Goal: Information Seeking & Learning: Learn about a topic

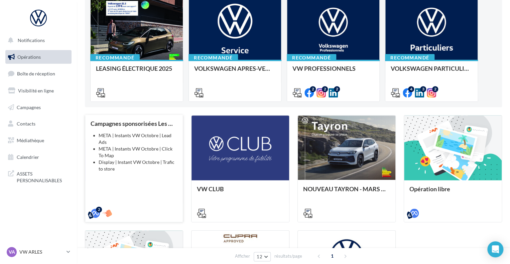
scroll to position [92, 0]
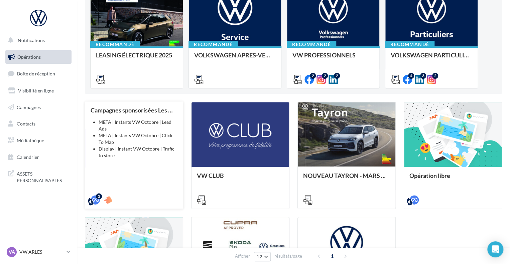
click at [146, 153] on li "Display | Instant VW Octobre | Trafic to store" at bounding box center [138, 152] width 79 height 13
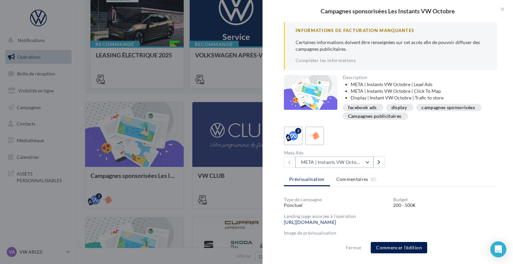
click at [309, 163] on button "META | Instants VW Octobre | Click To Map" at bounding box center [334, 162] width 78 height 11
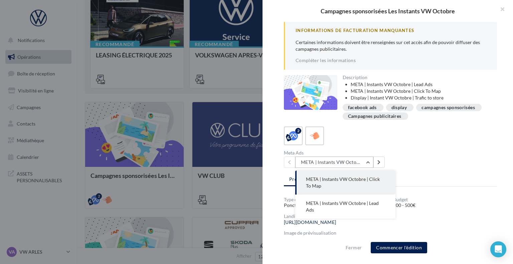
click at [309, 163] on button "META | Instants VW Octobre | Click To Map" at bounding box center [334, 162] width 78 height 11
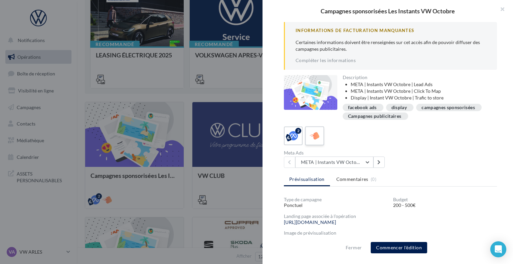
click at [315, 139] on icon at bounding box center [315, 136] width 10 height 10
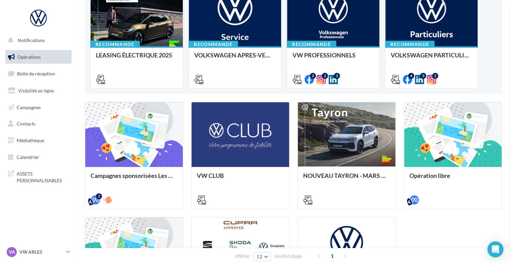
click at [92, 212] on div "Opérations marketing Filtrer par canal Filtrer par catégorie 11 opérations 4 op…" at bounding box center [293, 131] width 417 height 427
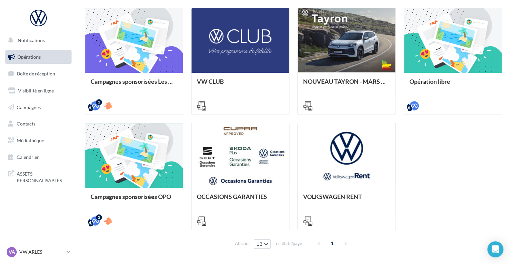
scroll to position [190, 0]
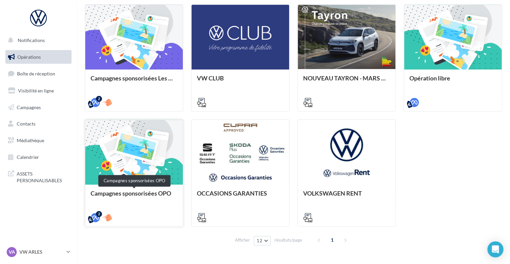
click at [137, 194] on div "Campagnes sponsorisées OPO" at bounding box center [134, 196] width 87 height 13
click at [141, 221] on div "Opérations marketing Filtrer par canal Filtrer par catégorie 11 opérations 4 op…" at bounding box center [293, 34] width 417 height 427
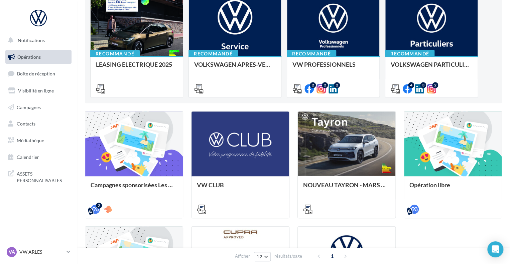
scroll to position [82, 0]
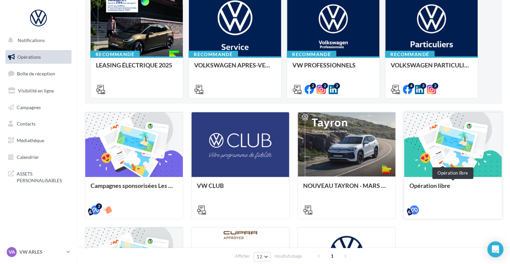
click at [436, 184] on div "Opération libre" at bounding box center [452, 188] width 87 height 13
click at [187, 193] on div "Opérations marketing Filtrer par canal Filtrer par catégorie 11 opérations 4 op…" at bounding box center [293, 142] width 417 height 427
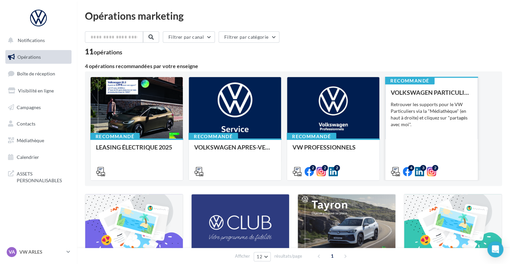
click at [421, 142] on div "VOLKSWAGEN PARTICULIER Retrouver les supports pour le VW Particuliers via la "M…" at bounding box center [432, 131] width 82 height 85
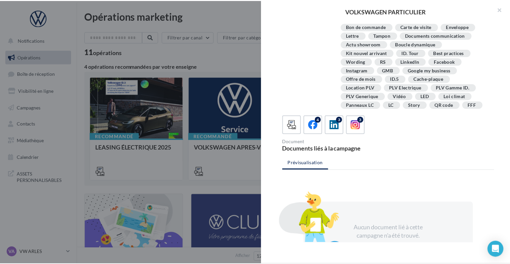
scroll to position [121, 0]
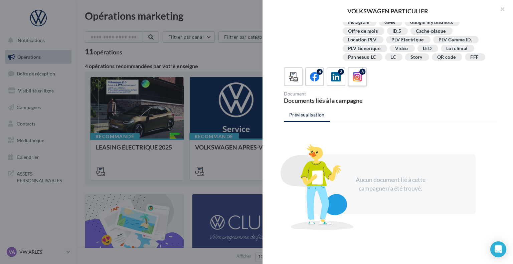
click at [360, 73] on div "3" at bounding box center [362, 72] width 6 height 6
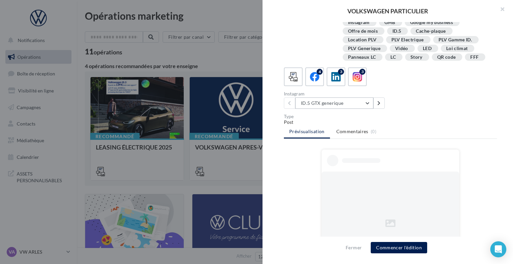
click at [358, 102] on button "ID.5 GTX generique" at bounding box center [334, 103] width 78 height 11
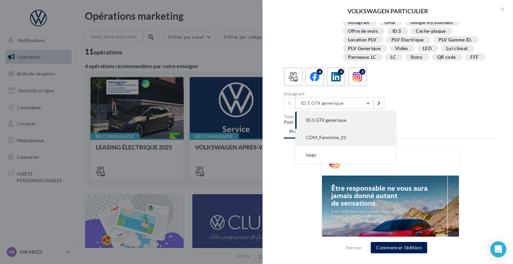
click at [349, 137] on button "CDM_Feminine_23" at bounding box center [345, 137] width 100 height 17
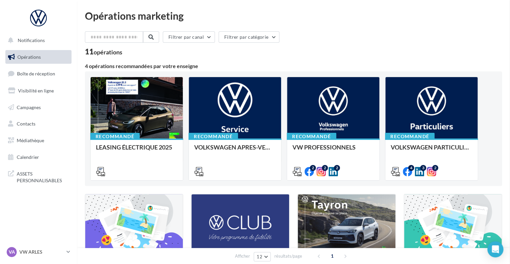
click at [238, 164] on div "Opérations marketing Filtrer par canal Filtrer par catégorie 11 opérations 4 op…" at bounding box center [293, 224] width 417 height 427
click at [42, 251] on p "VW ARLES" at bounding box center [41, 252] width 44 height 7
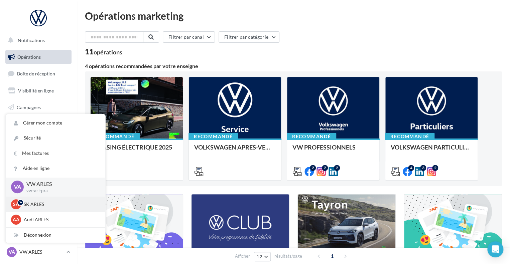
click at [36, 209] on div "SA SK ARLES sk-arle-ppra" at bounding box center [55, 204] width 89 height 10
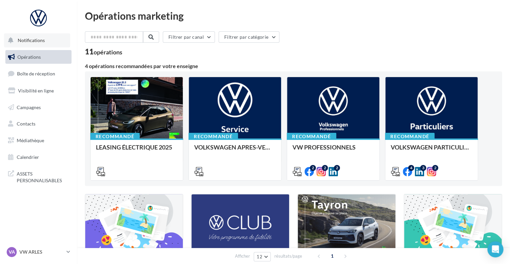
click at [45, 38] on button "Notifications" at bounding box center [37, 40] width 66 height 14
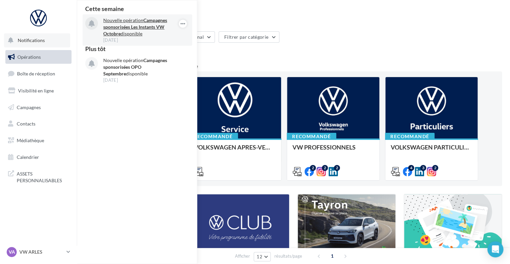
click at [158, 24] on strong "Campagnes sponsorisées Les Instants VW Octobre" at bounding box center [135, 26] width 64 height 19
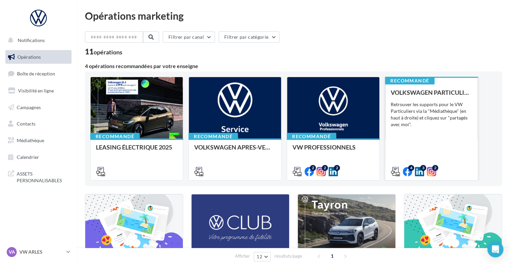
click at [444, 127] on div "Retrouver les supports pour le VW Particuliers via la "Médiathèque" (en haut à …" at bounding box center [432, 114] width 82 height 27
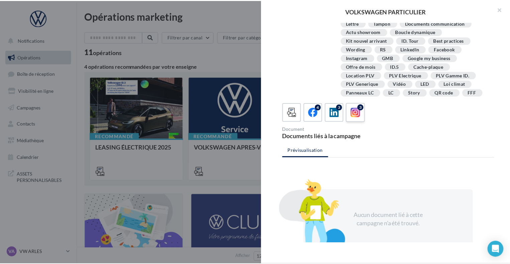
scroll to position [96, 0]
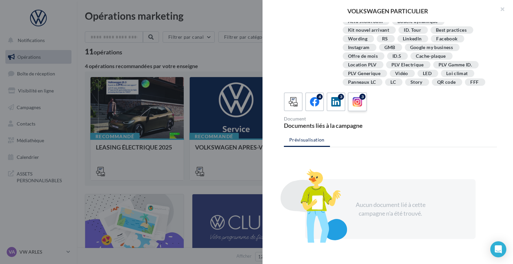
click at [355, 103] on icon at bounding box center [358, 102] width 10 height 10
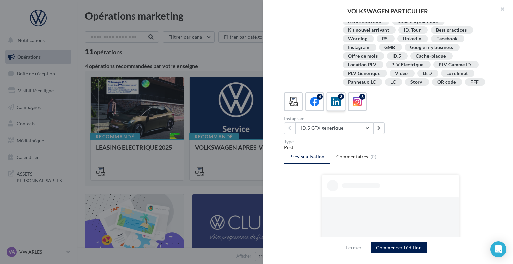
click at [341, 94] on div "3" at bounding box center [341, 97] width 6 height 6
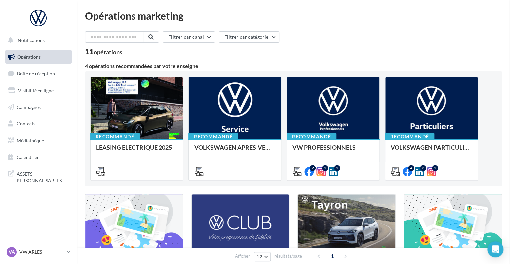
click at [243, 207] on div "Opérations marketing Filtrer par canal Filtrer par catégorie 11 opérations 4 op…" at bounding box center [293, 224] width 417 height 427
click at [31, 154] on span "Calendrier" at bounding box center [28, 157] width 22 height 6
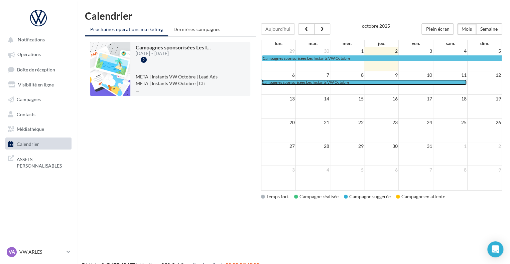
click at [295, 83] on span "Campagnes sponsorisées Les Instants VW Octobre" at bounding box center [306, 82] width 88 height 5
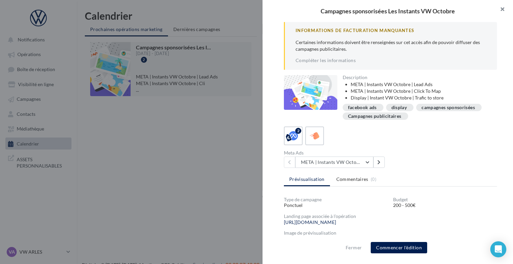
click at [504, 10] on button "button" at bounding box center [499, 10] width 27 height 20
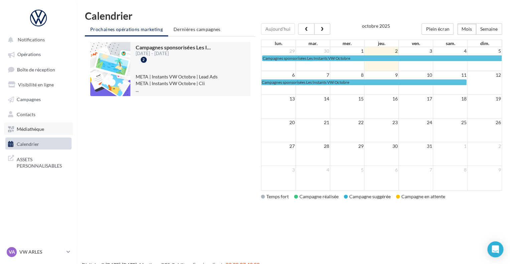
click at [42, 131] on span "Médiathèque" at bounding box center [30, 129] width 27 height 6
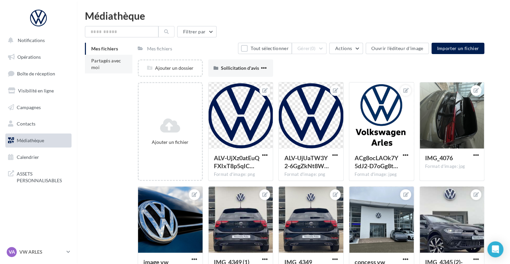
click at [112, 62] on span "Partagés avec moi" at bounding box center [106, 64] width 30 height 12
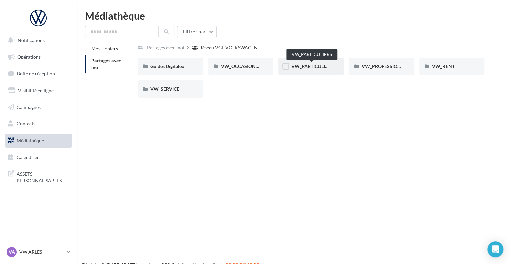
click at [319, 64] on span "VW_PARTICULIERS" at bounding box center [312, 66] width 42 height 6
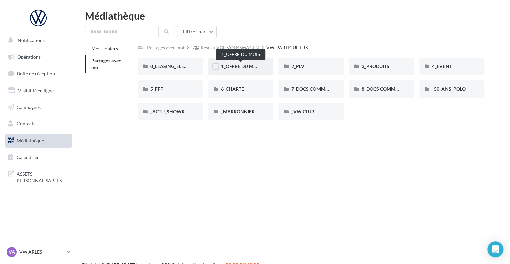
click at [233, 69] on span "1_OFFRE DU MOIS" at bounding box center [241, 66] width 40 height 6
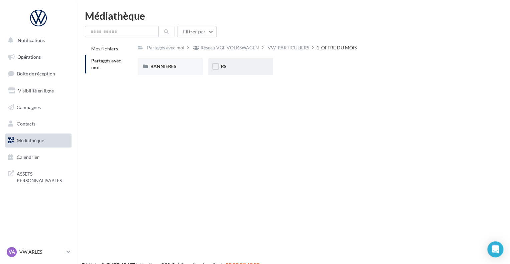
click at [231, 69] on div "RS" at bounding box center [241, 66] width 40 height 7
click at [231, 69] on span "SANS PO" at bounding box center [231, 66] width 20 height 6
click at [231, 69] on span "T-CROSS" at bounding box center [230, 66] width 19 height 6
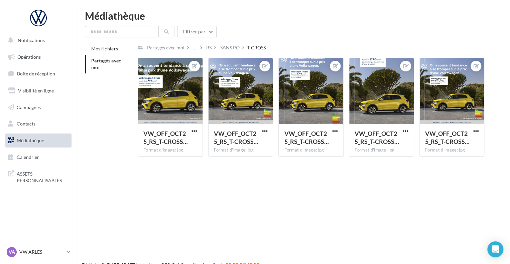
click at [108, 60] on span "Partagés avec moi" at bounding box center [106, 64] width 30 height 12
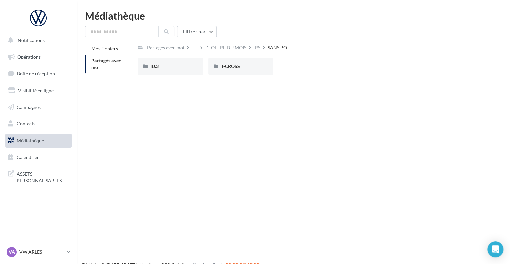
click at [215, 89] on div "Notifications Opérations Boîte de réception Visibilité en ligne Campagnes Conta…" at bounding box center [255, 143] width 510 height 264
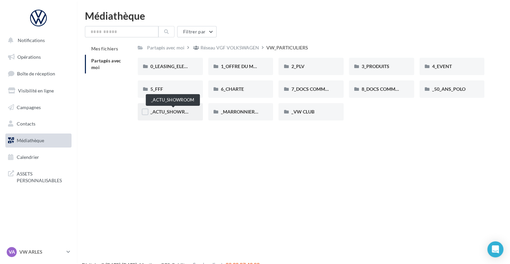
click at [179, 111] on span "_ACTU_SHOWROOM" at bounding box center [173, 112] width 46 height 6
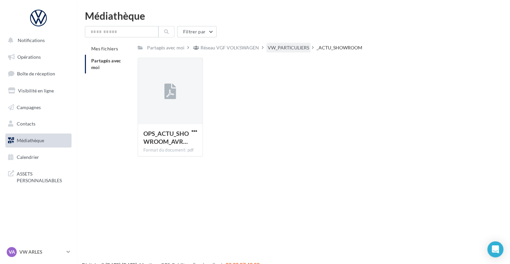
click at [297, 50] on div "VW_PARTICULIERS" at bounding box center [288, 47] width 41 height 7
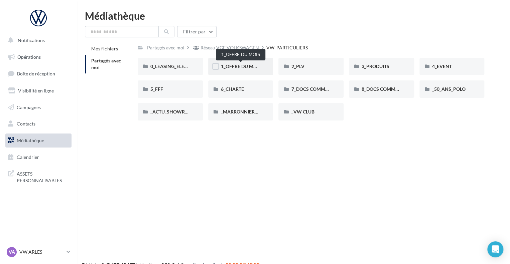
click at [245, 65] on span "1_OFFRE DU MOIS" at bounding box center [241, 66] width 40 height 6
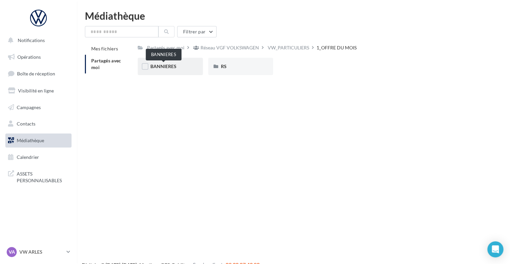
click at [164, 68] on span "BANNIERES" at bounding box center [163, 66] width 26 height 6
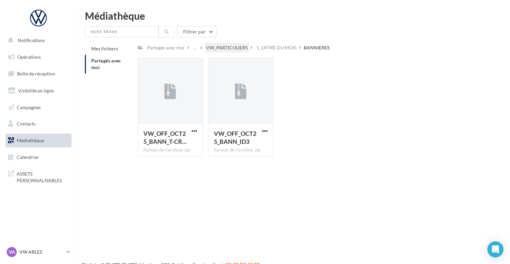
click at [221, 49] on div "VW_PARTICULIERS" at bounding box center [226, 47] width 41 height 7
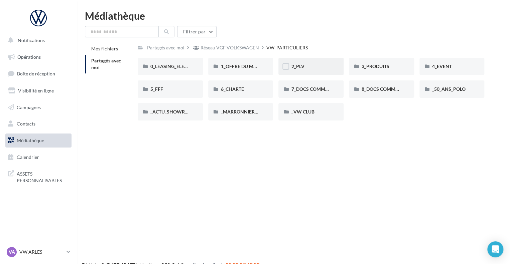
click at [310, 67] on div "2_PLV" at bounding box center [311, 66] width 40 height 7
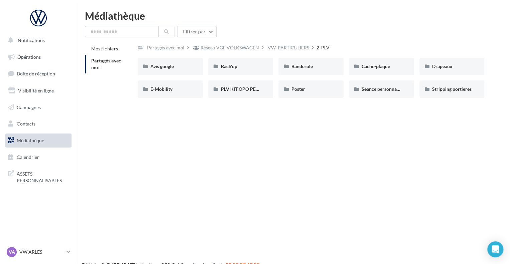
click at [346, 252] on div "Notifications Opérations Boîte de réception Visibilité en ligne Campagnes Conta…" at bounding box center [255, 143] width 510 height 264
click at [234, 44] on div "Réseau VGF VOLKSWAGEN" at bounding box center [226, 48] width 68 height 10
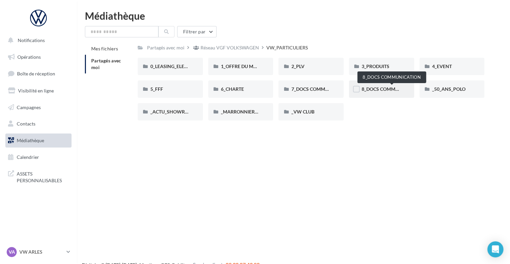
click at [380, 89] on span "8_DOCS COMMUNICATION" at bounding box center [390, 89] width 59 height 6
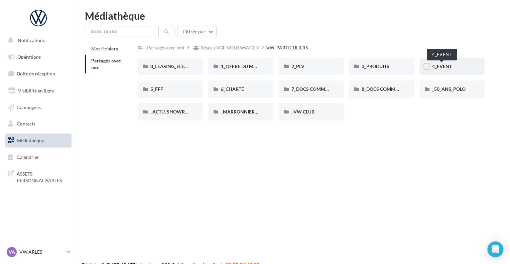
click at [444, 68] on span "4_EVENT" at bounding box center [442, 66] width 20 height 6
click at [161, 112] on span "_ACTU_SHOWROOM" at bounding box center [173, 112] width 46 height 6
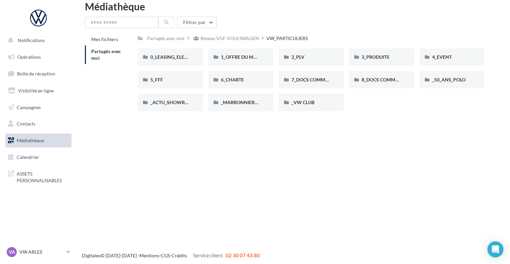
scroll to position [11, 0]
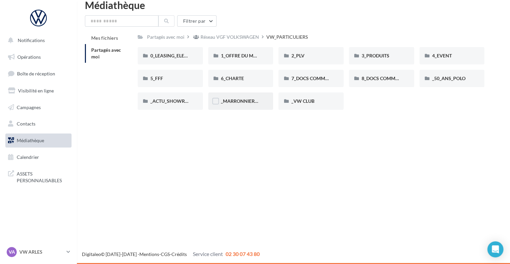
click at [240, 107] on div "_MARRONNIERS_25" at bounding box center [240, 101] width 65 height 17
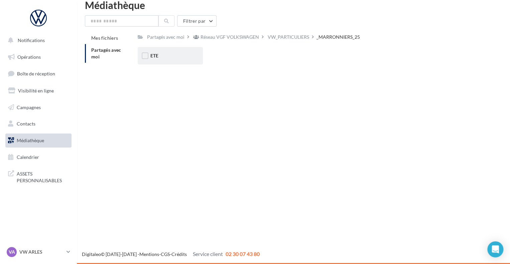
click at [171, 57] on div "ETE" at bounding box center [170, 55] width 40 height 7
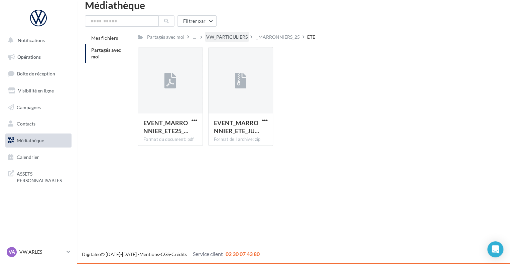
click at [222, 38] on div "VW_PARTICULIERS" at bounding box center [226, 37] width 41 height 7
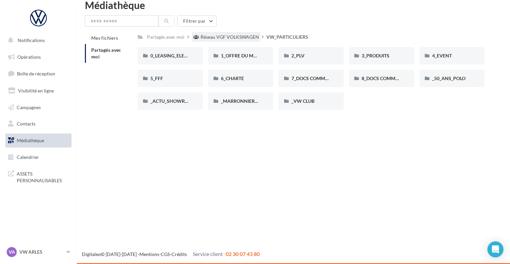
click at [224, 34] on div "Réseau VGF VOLKSWAGEN" at bounding box center [229, 37] width 58 height 7
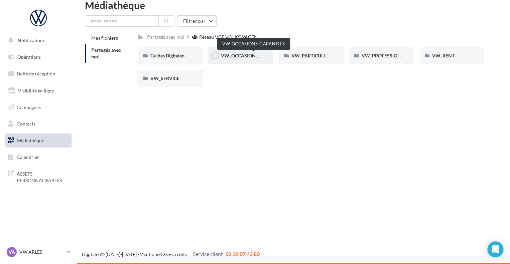
click at [245, 54] on span "VW_OCCASIONS_GARANTIES" at bounding box center [253, 56] width 65 height 6
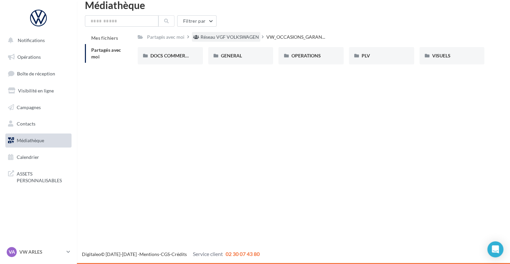
click at [213, 33] on div "Réseau VGF VOLKSWAGEN" at bounding box center [226, 37] width 68 height 10
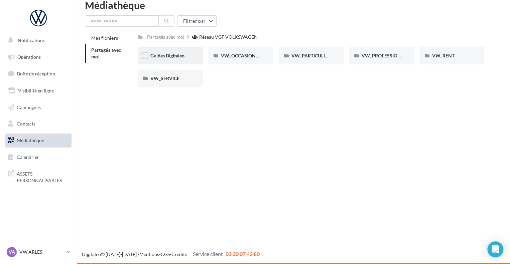
click at [160, 61] on div "Guides Digitaleo" at bounding box center [170, 55] width 65 height 17
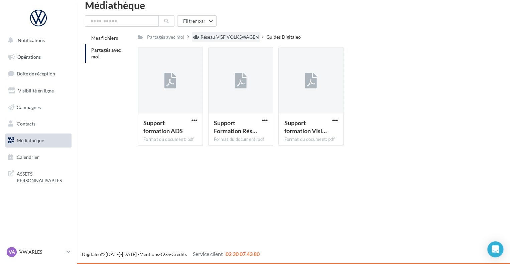
click at [234, 41] on div "Réseau VGF VOLKSWAGEN" at bounding box center [226, 37] width 68 height 10
